Goal: Book appointment/travel/reservation

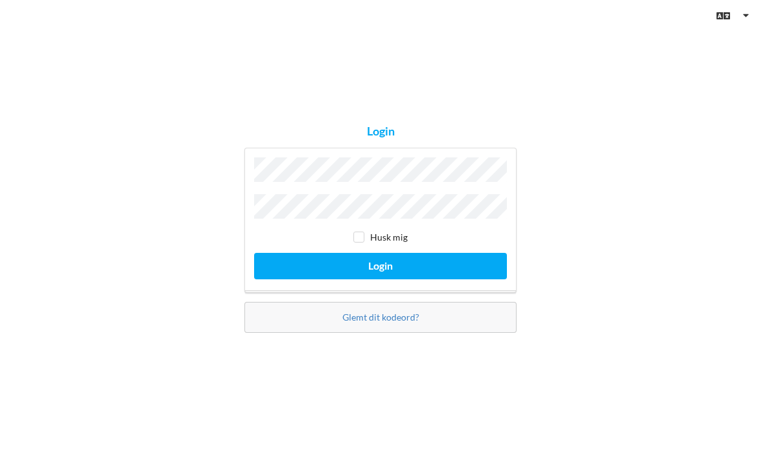
click at [381, 279] on button "Login" at bounding box center [380, 266] width 253 height 26
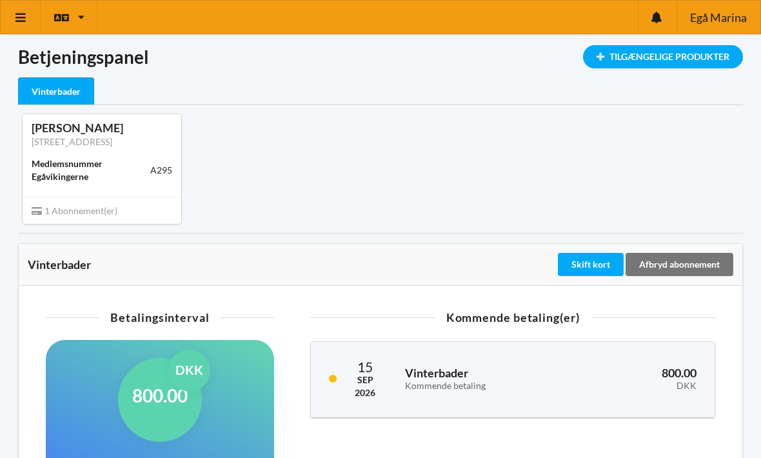
click at [22, 16] on icon at bounding box center [21, 18] width 14 height 12
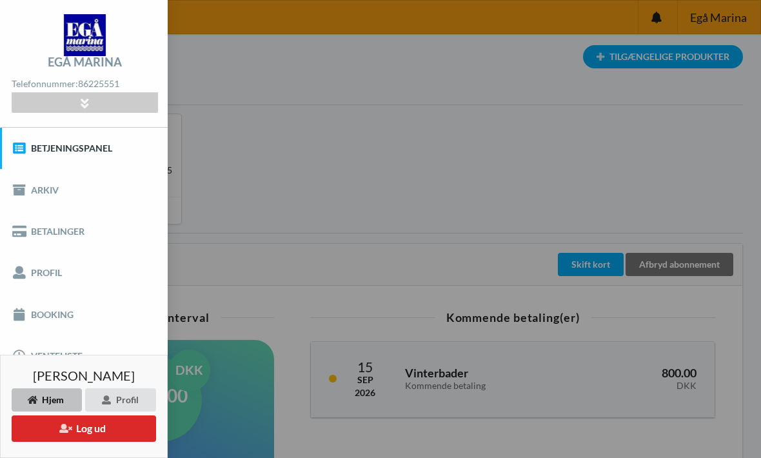
click at [39, 303] on link "Booking" at bounding box center [84, 314] width 168 height 41
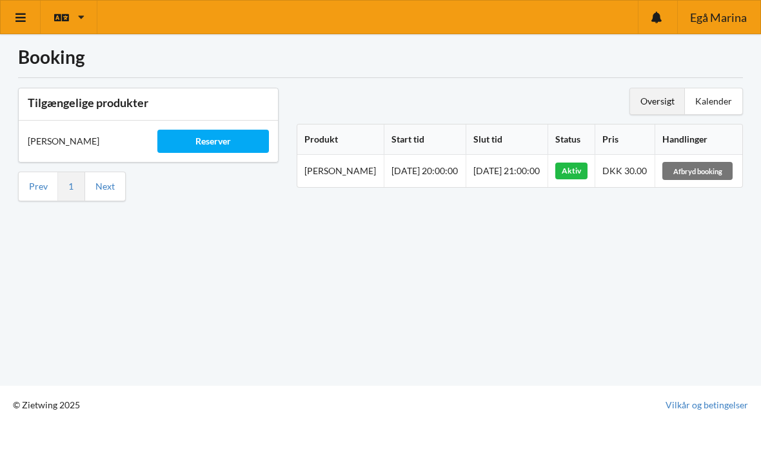
click at [199, 140] on div "Reserver" at bounding box center [213, 141] width 112 height 23
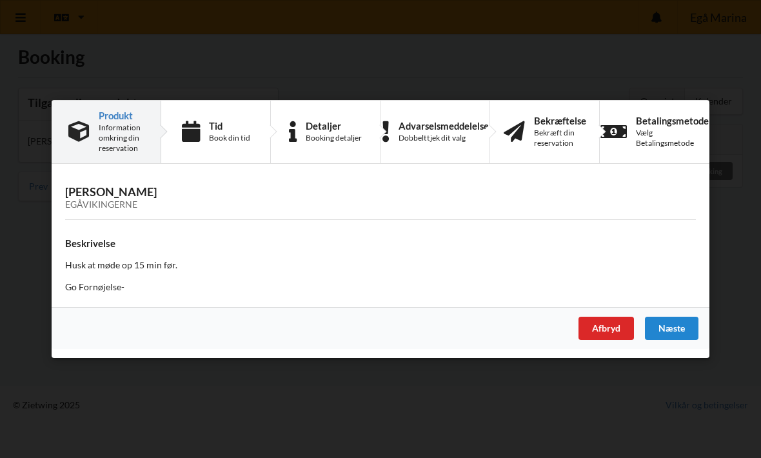
click at [212, 136] on div "Book din tid" at bounding box center [229, 138] width 41 height 10
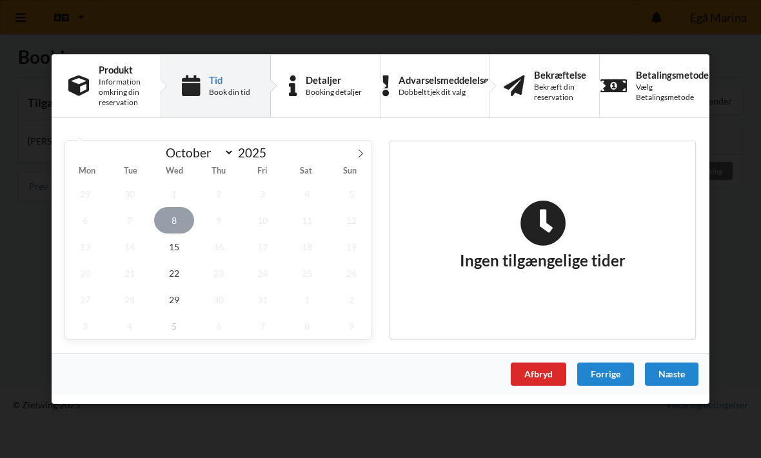
click at [167, 221] on span "8" at bounding box center [174, 220] width 40 height 26
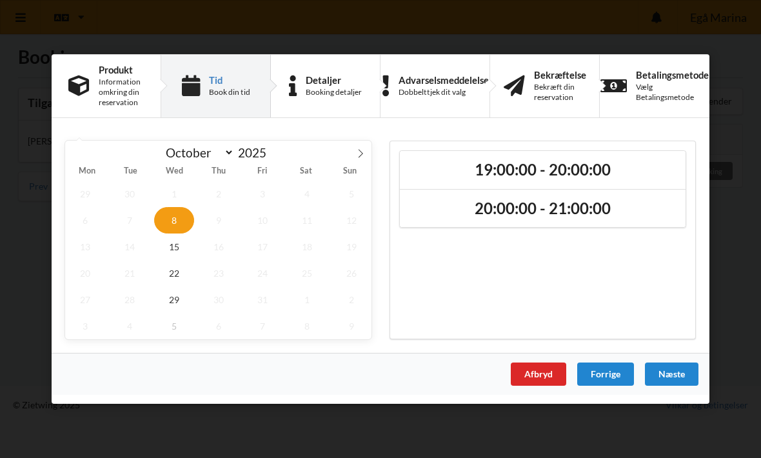
click at [628, 168] on h2 "19:00:00 - 20:00:00" at bounding box center [543, 170] width 268 height 20
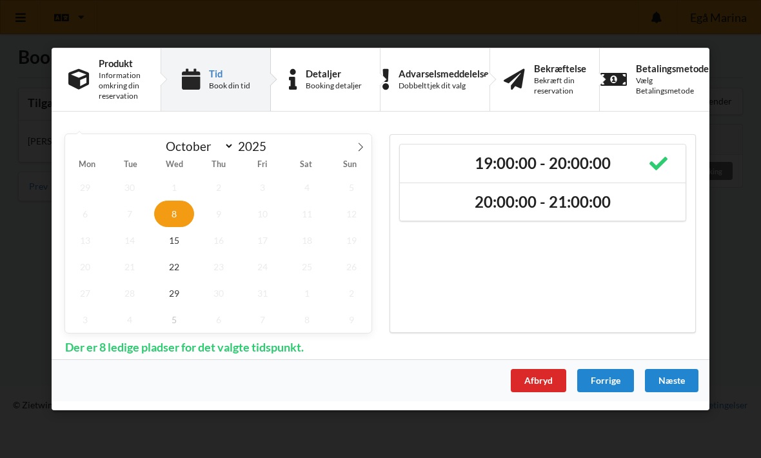
click at [641, 203] on h2 "20:00:00 - 21:00:00" at bounding box center [543, 202] width 268 height 20
click at [745, 262] on div "Handelsbetingelser Ved at benytte dig af Virksomhedens juridiske navn services …" at bounding box center [380, 229] width 761 height 458
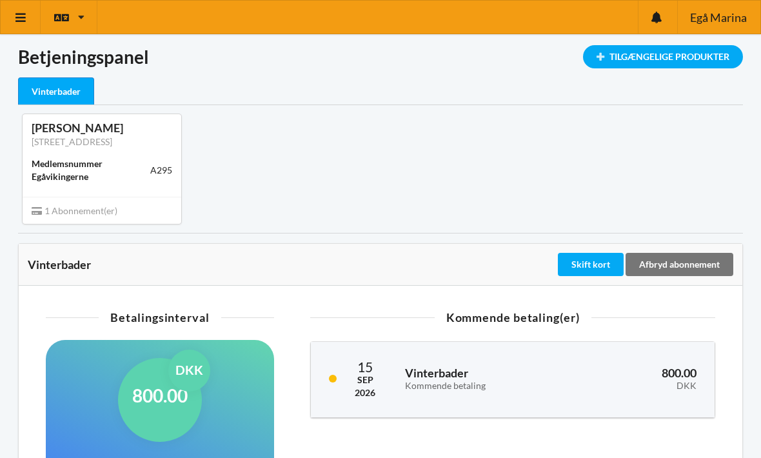
click at [704, 60] on div "Tilgængelige Produkter" at bounding box center [663, 56] width 160 height 23
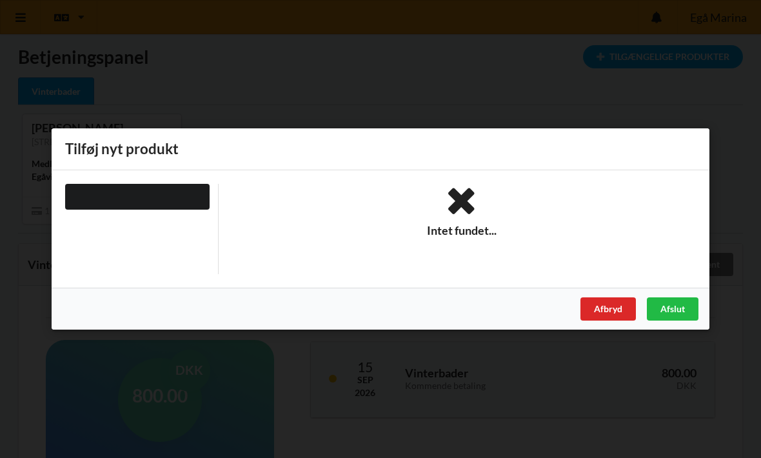
click at [677, 314] on div "Afslut" at bounding box center [673, 308] width 52 height 23
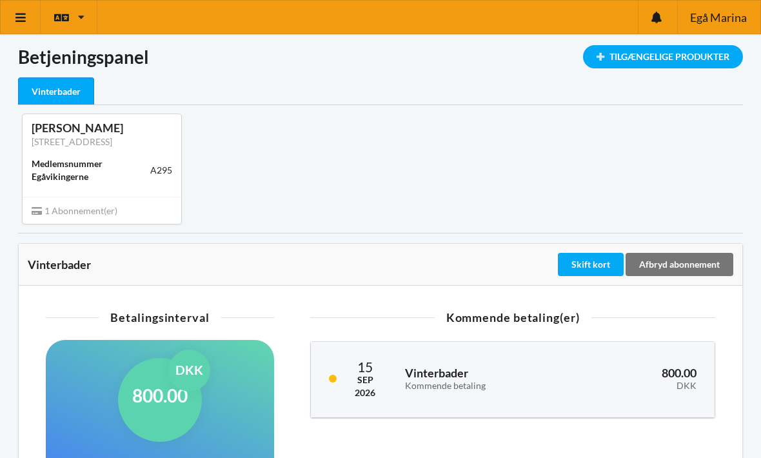
click at [19, 19] on icon at bounding box center [21, 18] width 14 height 12
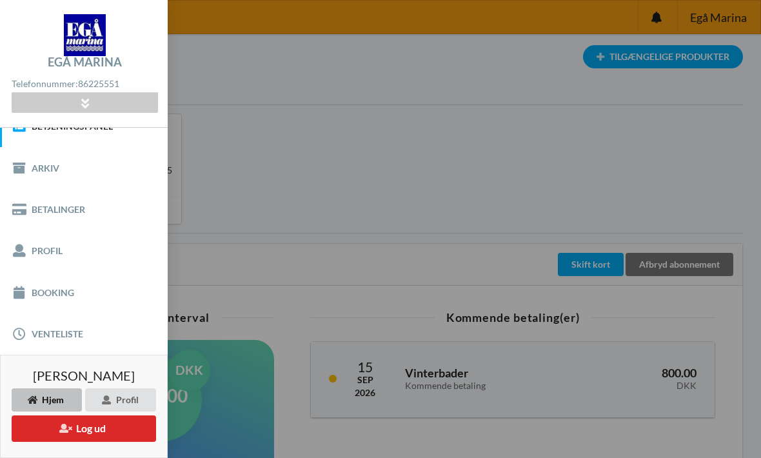
scroll to position [21, 0]
click at [46, 337] on link "Venteliste" at bounding box center [84, 334] width 168 height 41
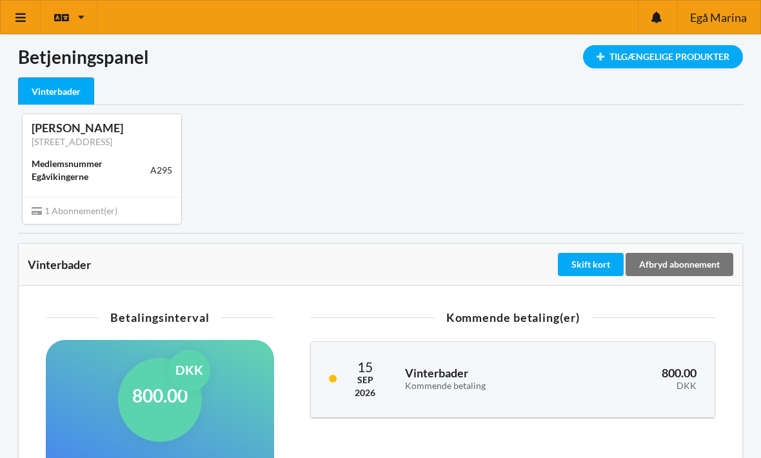
click at [29, 26] on link at bounding box center [21, 17] width 40 height 33
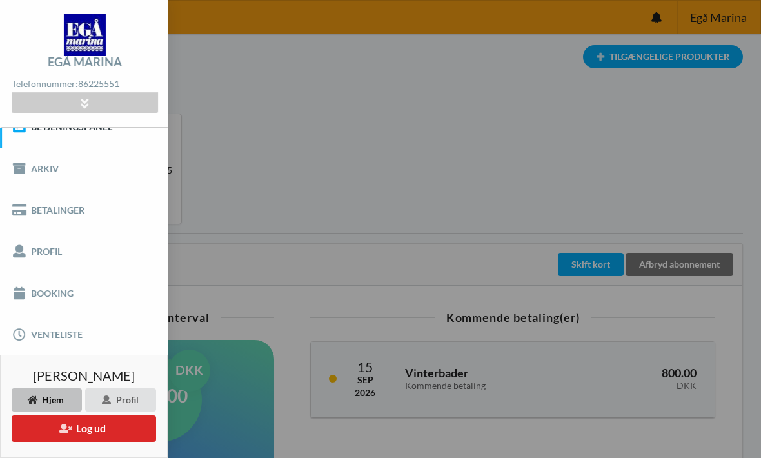
click at [41, 295] on link "Booking" at bounding box center [84, 292] width 168 height 41
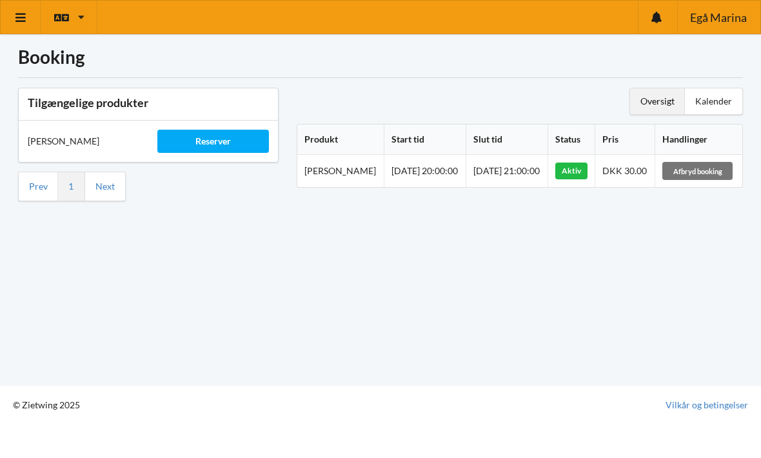
click at [190, 147] on div "Reserver" at bounding box center [213, 141] width 112 height 23
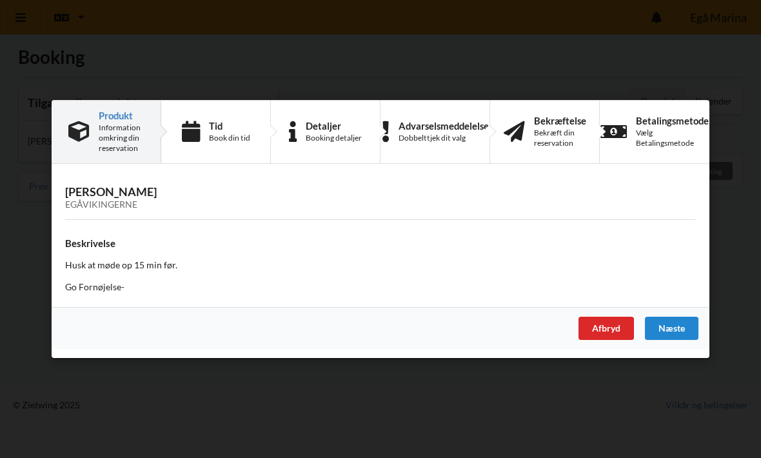
click at [686, 325] on div "Næste" at bounding box center [672, 328] width 54 height 23
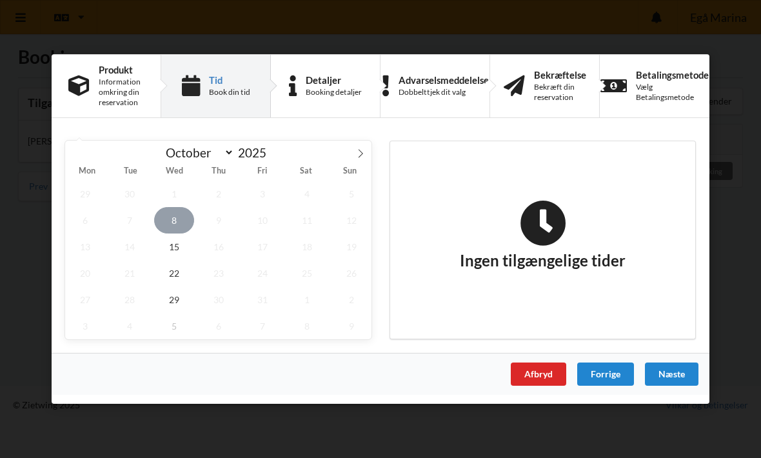
click at [171, 221] on span "8" at bounding box center [174, 220] width 40 height 26
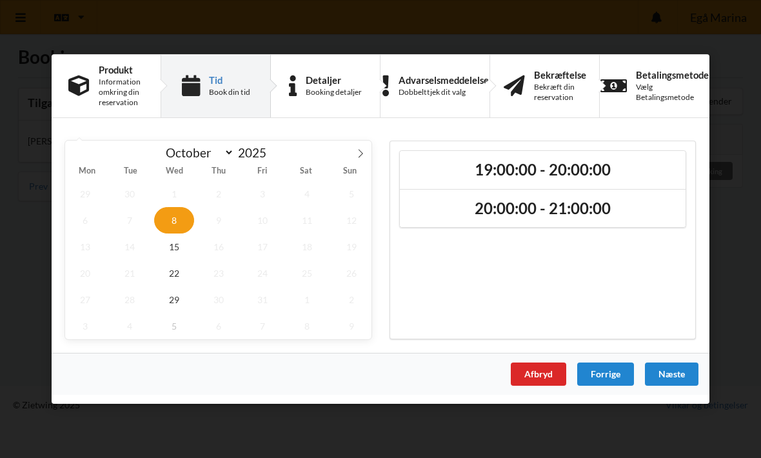
click at [646, 169] on h2 "19:00:00 - 20:00:00" at bounding box center [543, 170] width 268 height 20
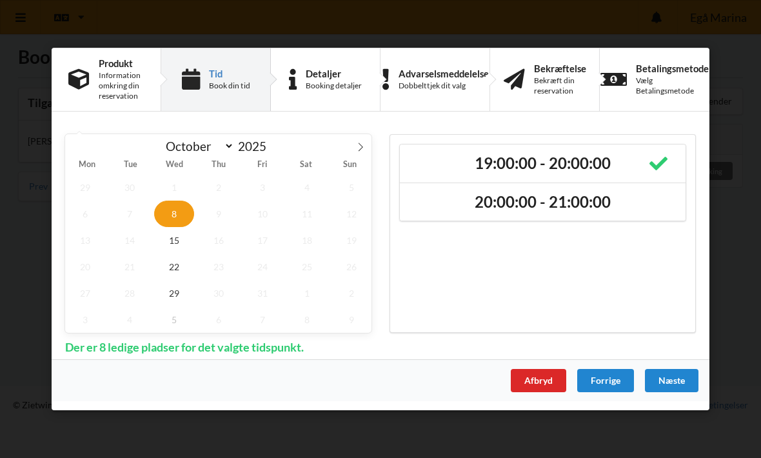
click at [636, 208] on h2 "20:00:00 - 21:00:00" at bounding box center [543, 202] width 268 height 20
click at [677, 382] on div "Næste" at bounding box center [672, 380] width 54 height 23
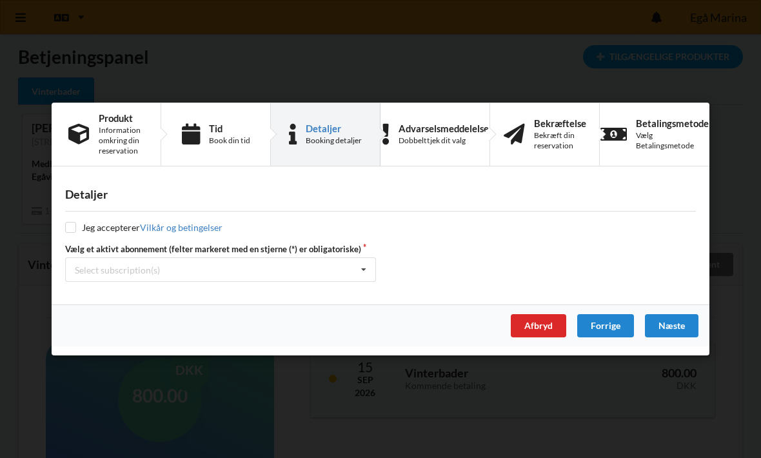
click at [603, 325] on div "Forrige" at bounding box center [605, 325] width 57 height 23
click at [612, 326] on div "Forrige" at bounding box center [605, 325] width 57 height 23
click at [609, 323] on div "Forrige" at bounding box center [605, 325] width 57 height 23
click at [601, 328] on div "Forrige" at bounding box center [605, 325] width 57 height 23
click at [543, 332] on div "Afbryd" at bounding box center [538, 325] width 55 height 23
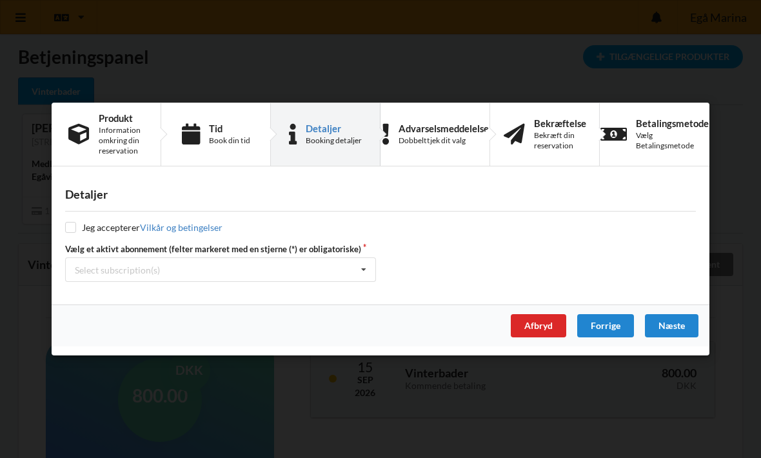
click at [546, 325] on div "Afbryd" at bounding box center [538, 325] width 55 height 23
